Goal: Find specific page/section: Find specific page/section

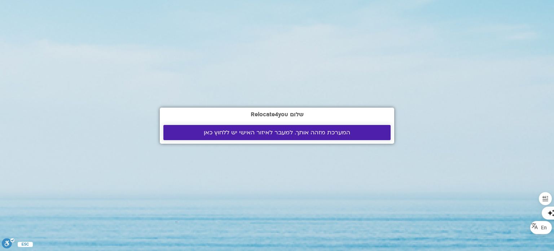
click at [199, 131] on span "המערכת מזהה אותך. למעבר לאיזור האישי יש ללחוץ כאן" at bounding box center [277, 132] width 210 height 6
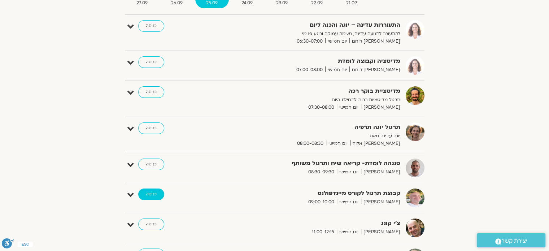
click at [145, 196] on link "כניסה" at bounding box center [151, 194] width 26 height 12
